Goal: Information Seeking & Learning: Understand process/instructions

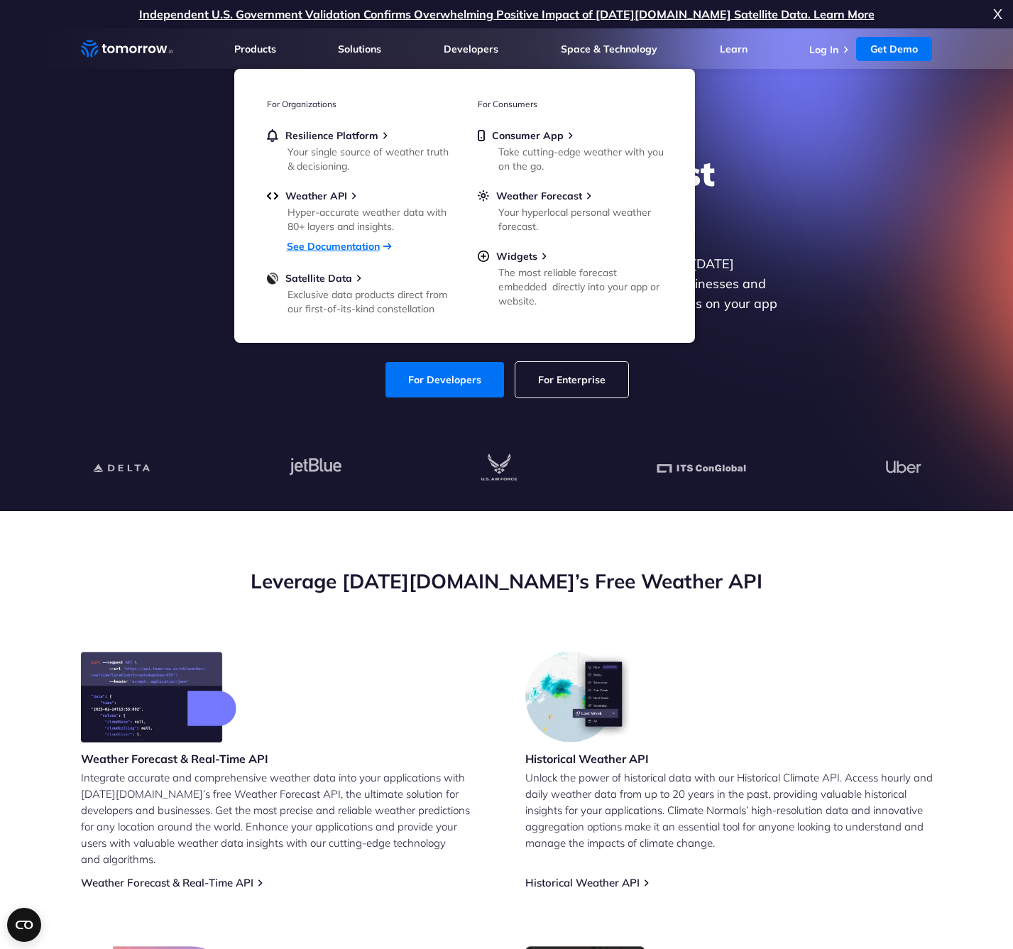
click at [371, 243] on link "See Documentation" at bounding box center [333, 246] width 93 height 13
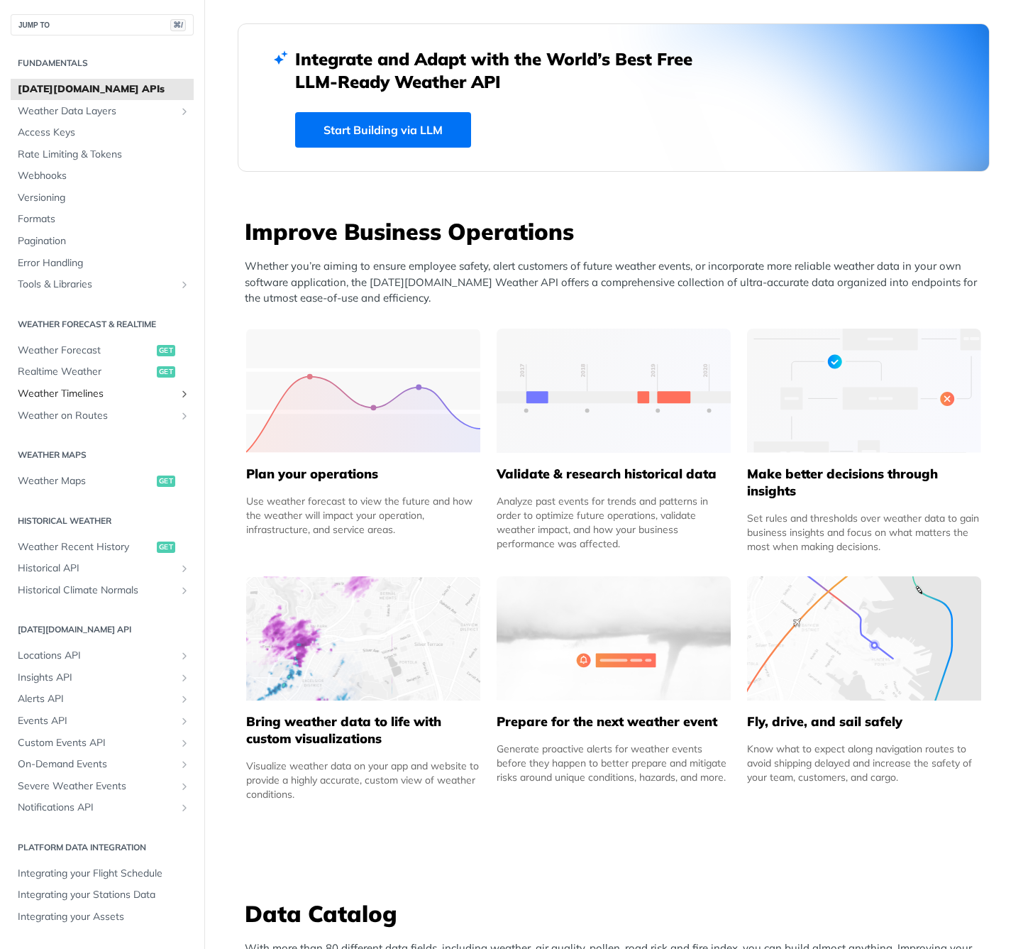
scroll to position [486, 0]
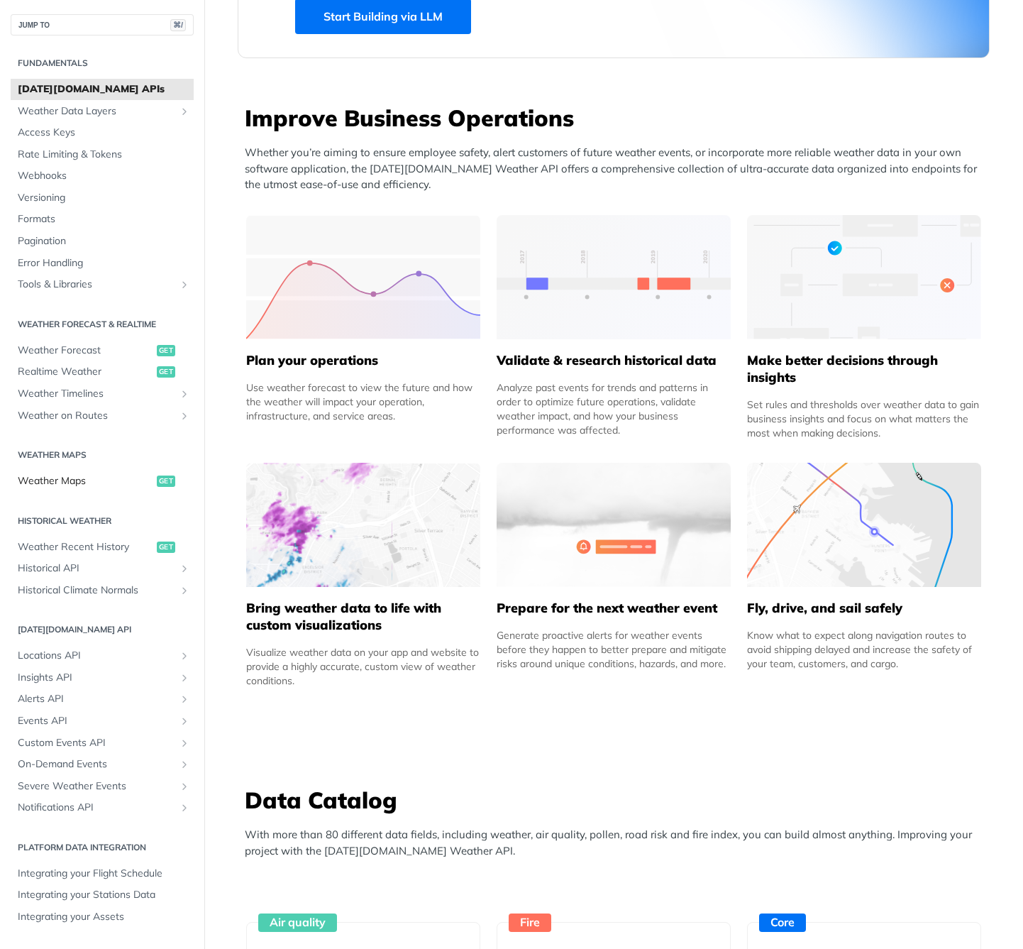
click at [54, 484] on span "Weather Maps" at bounding box center [86, 481] width 136 height 14
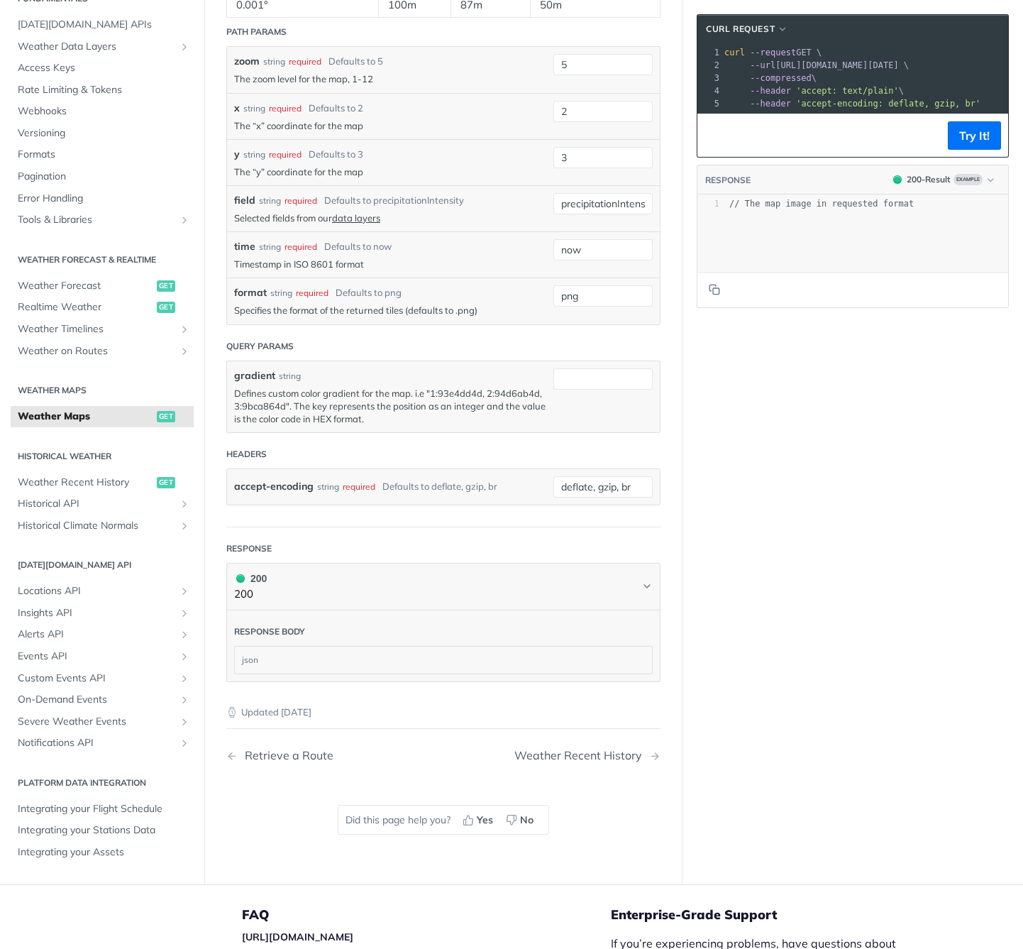
scroll to position [1364, 0]
click at [84, 316] on span "Realtime Weather" at bounding box center [86, 309] width 136 height 14
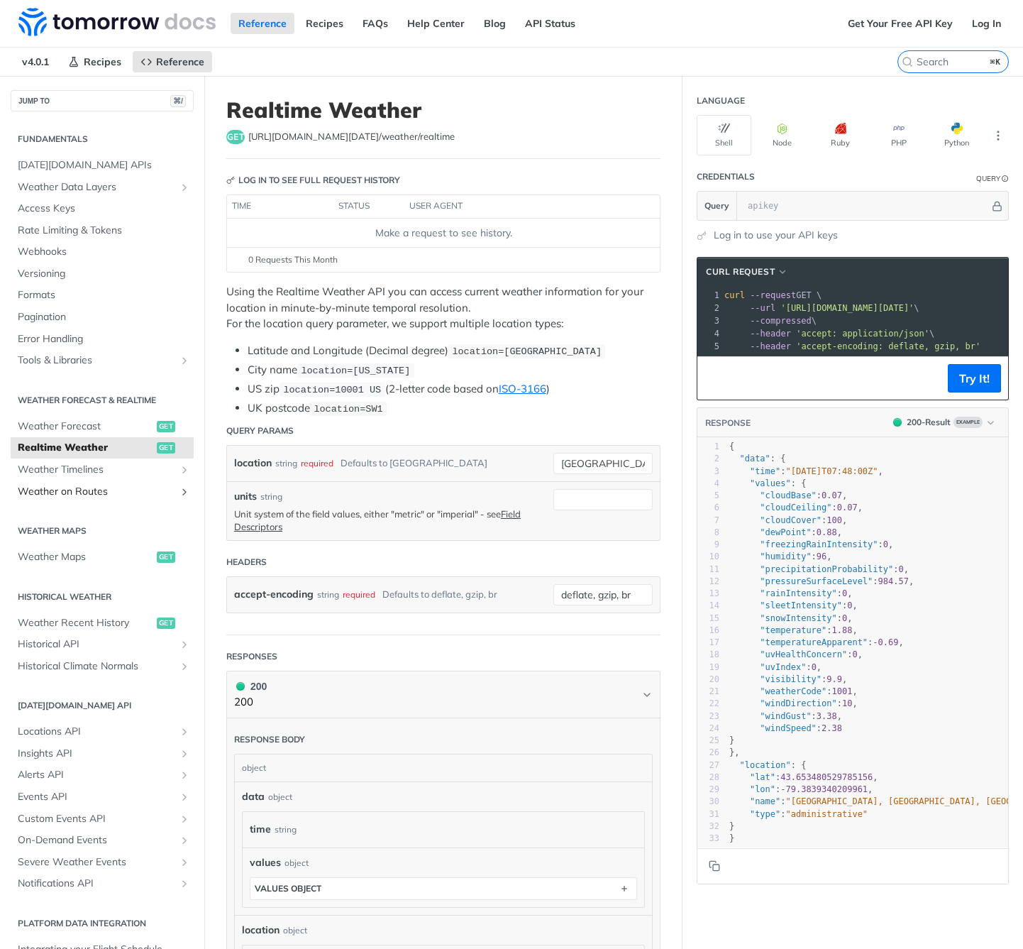
click at [82, 492] on span "Weather on Routes" at bounding box center [97, 492] width 158 height 14
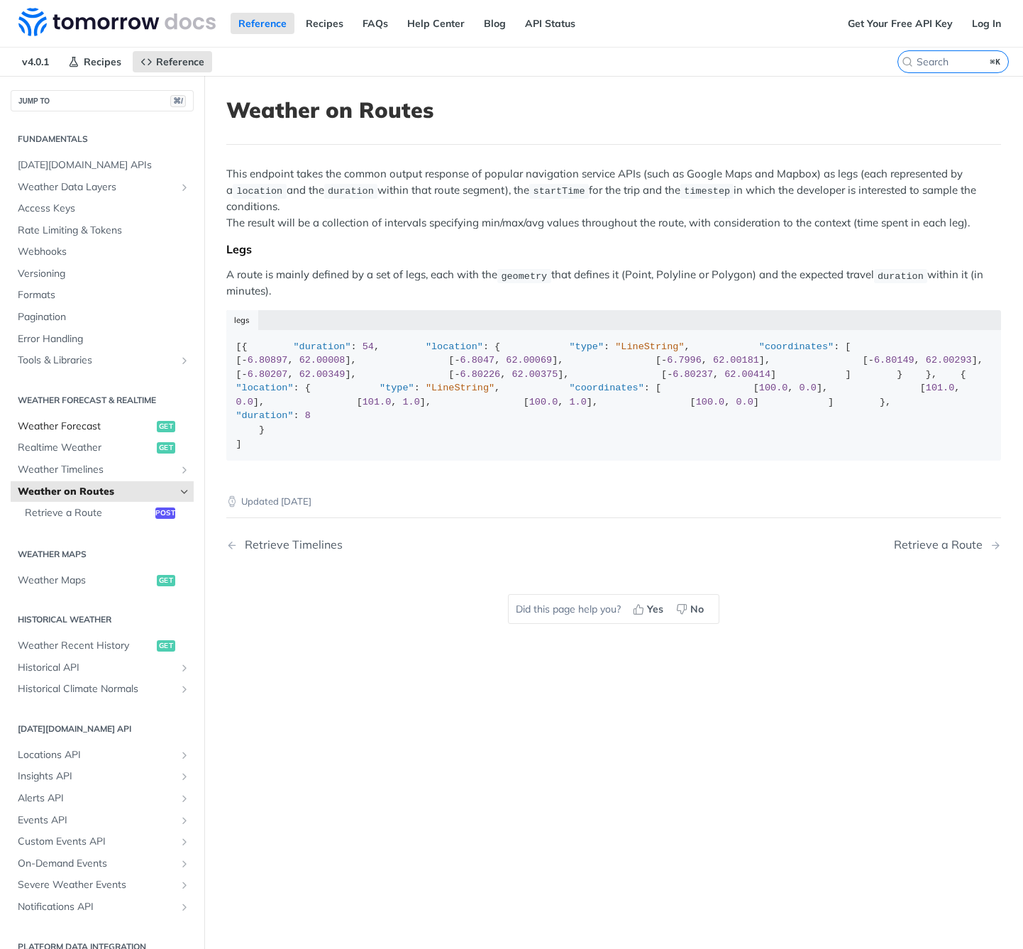
click at [79, 423] on span "Weather Forecast" at bounding box center [86, 426] width 136 height 14
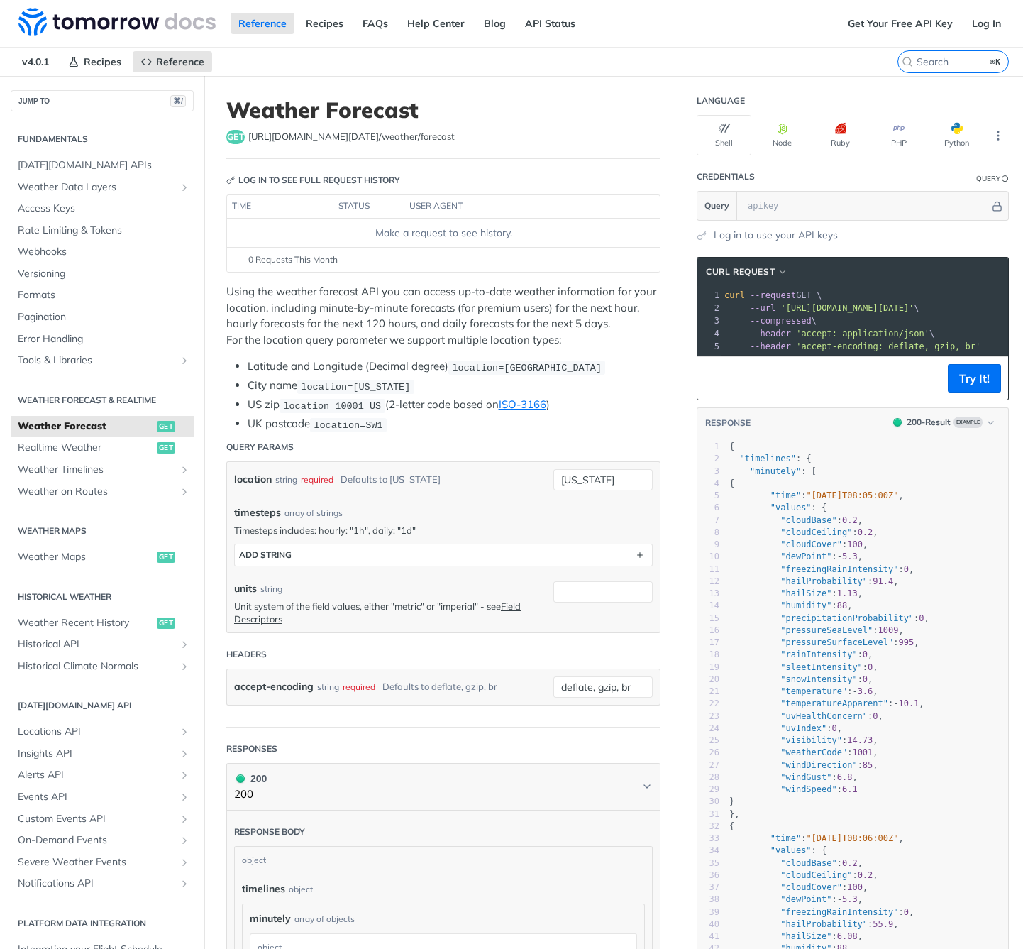
click at [317, 286] on p "Using the weather forecast API you can access up-to-date weather information fo…" at bounding box center [443, 316] width 434 height 64
drag, startPoint x: 278, startPoint y: 138, endPoint x: 343, endPoint y: 133, distance: 64.8
click at [343, 133] on span "[URL][DOMAIN_NAME][DATE] /weather/forecast" at bounding box center [351, 137] width 207 height 14
copy span "[DOMAIN_NAME][DATE]"
